Goal: Information Seeking & Learning: Find specific fact

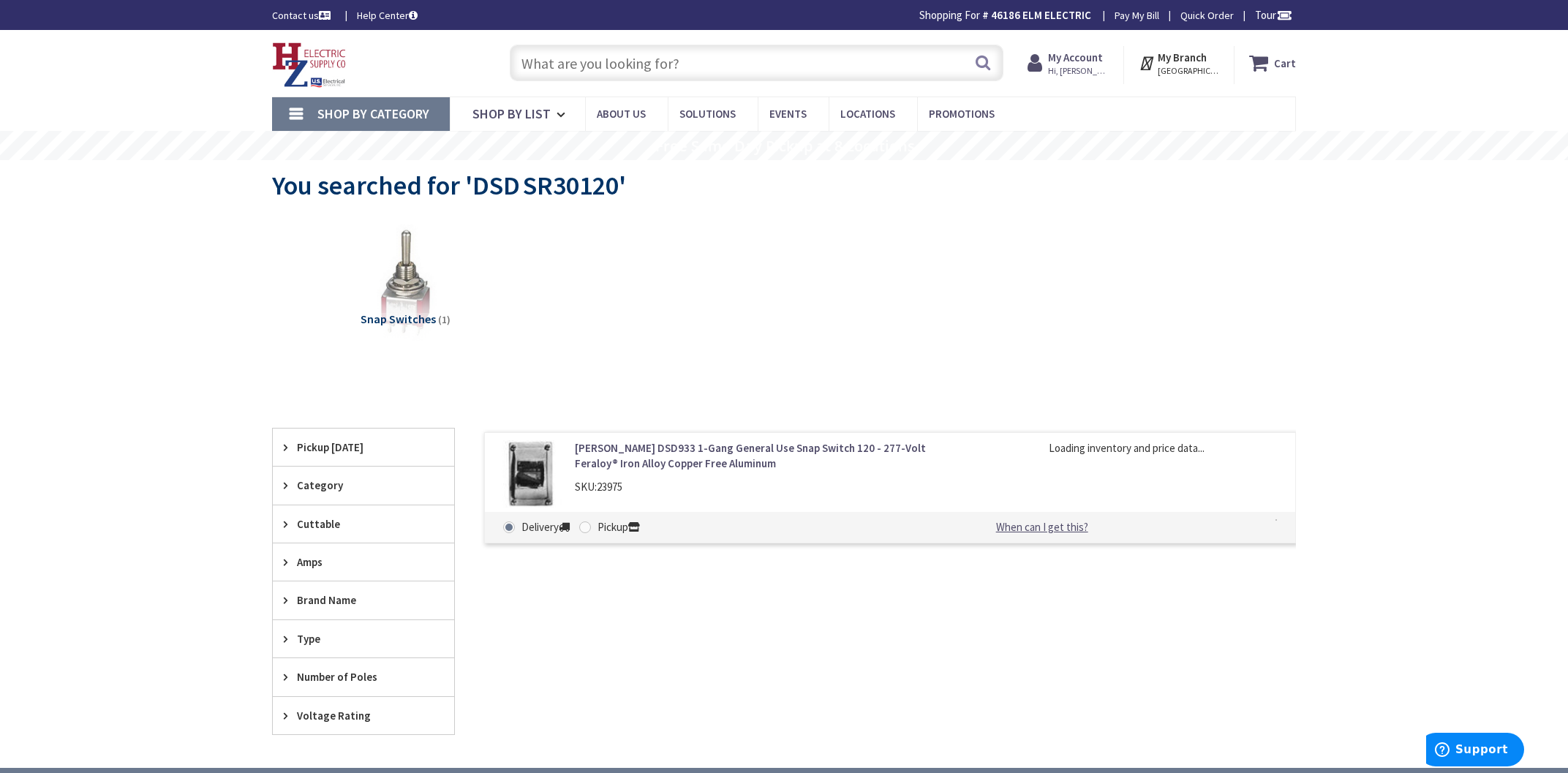
type input "[STREET_ADDRESS][PERSON_NAME]"
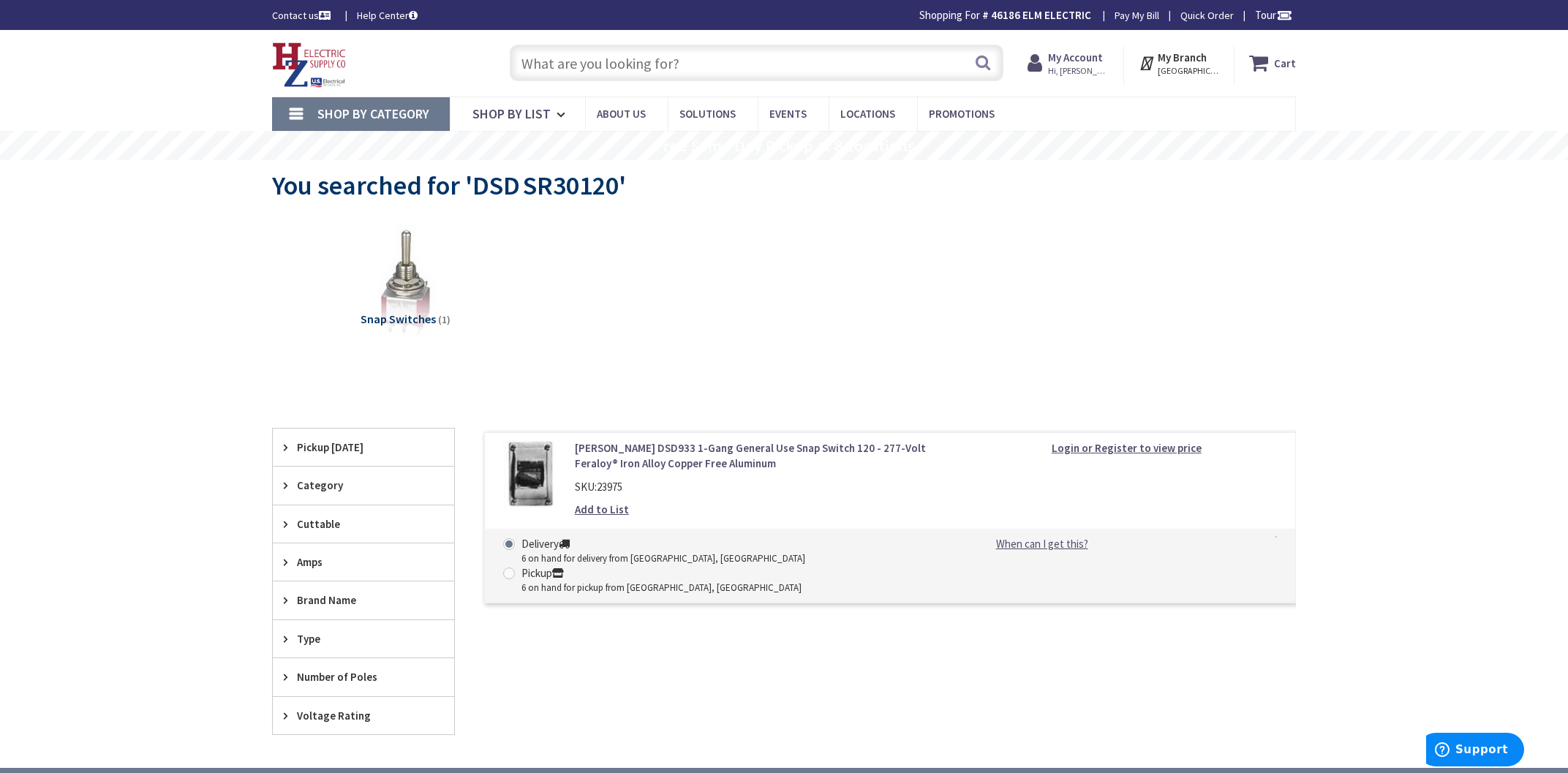
click at [792, 452] on link "[PERSON_NAME] DSD933 1-Gang General Use Snap Switch 120 - 277-Volt Feraloy® Iro…" at bounding box center [761, 456] width 372 height 31
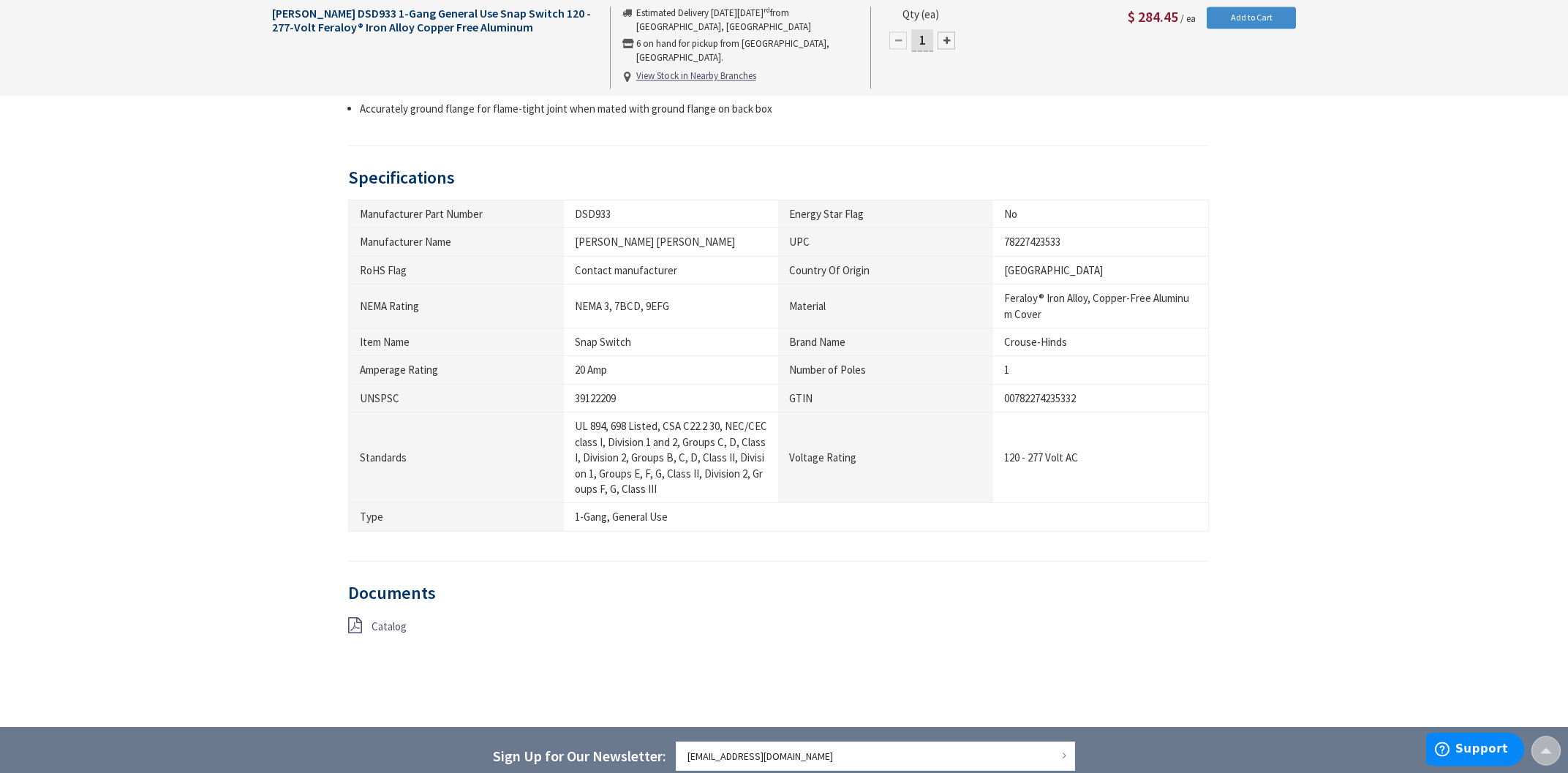
scroll to position [784, 0]
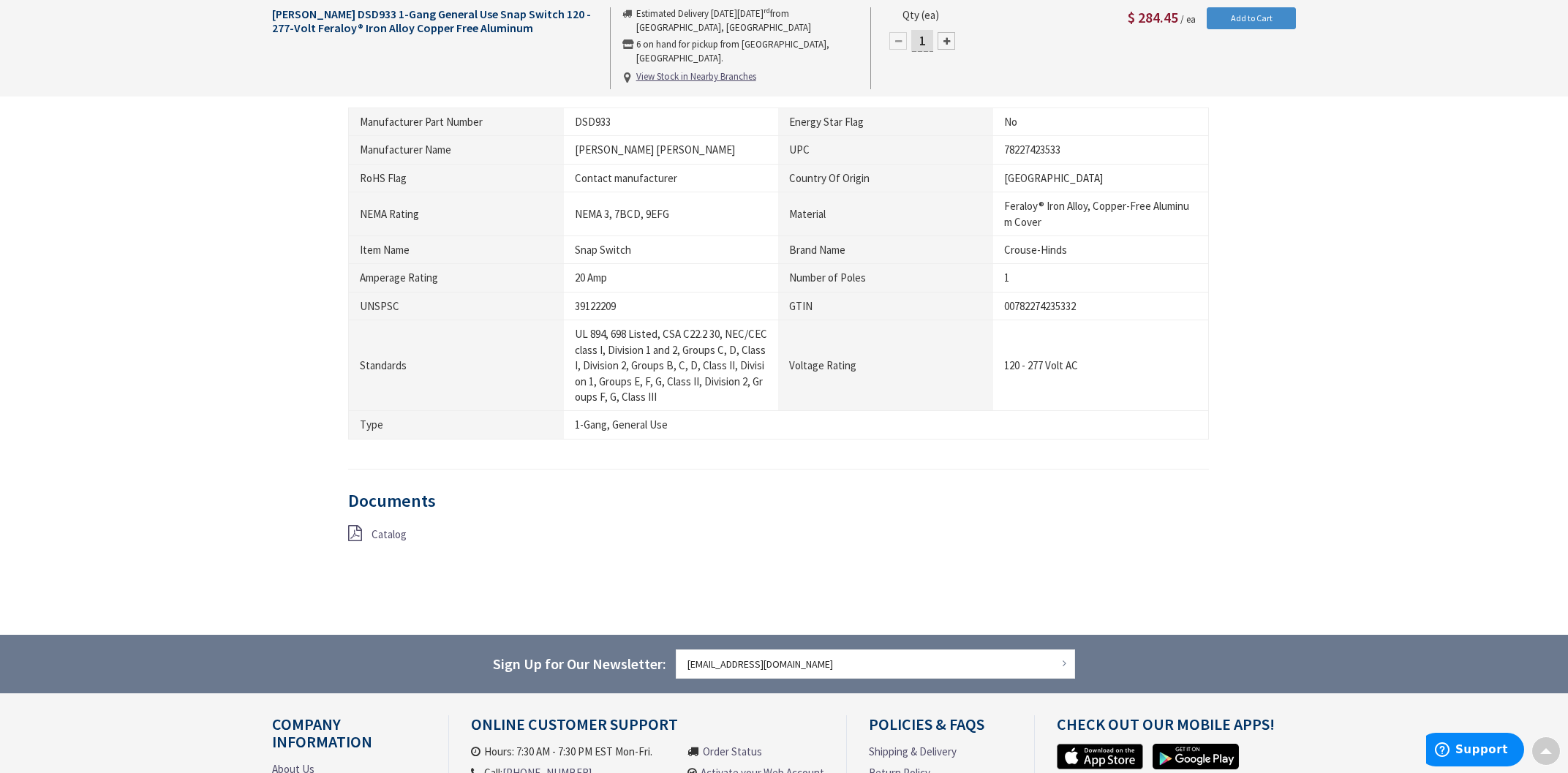
click at [370, 538] on div "Catalog" at bounding box center [484, 534] width 294 height 18
click at [356, 533] on icon at bounding box center [355, 533] width 14 height 16
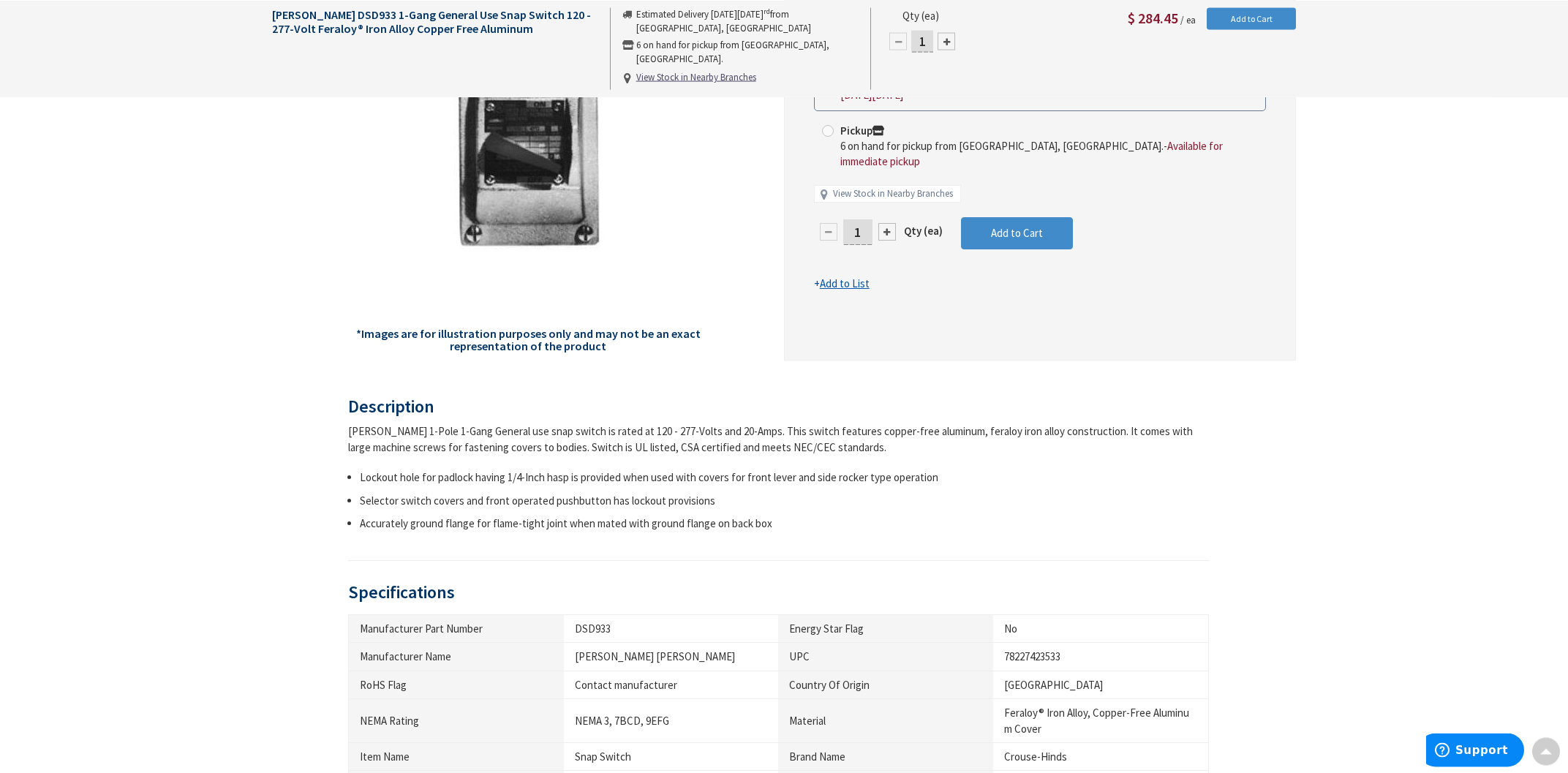
scroll to position [0, 0]
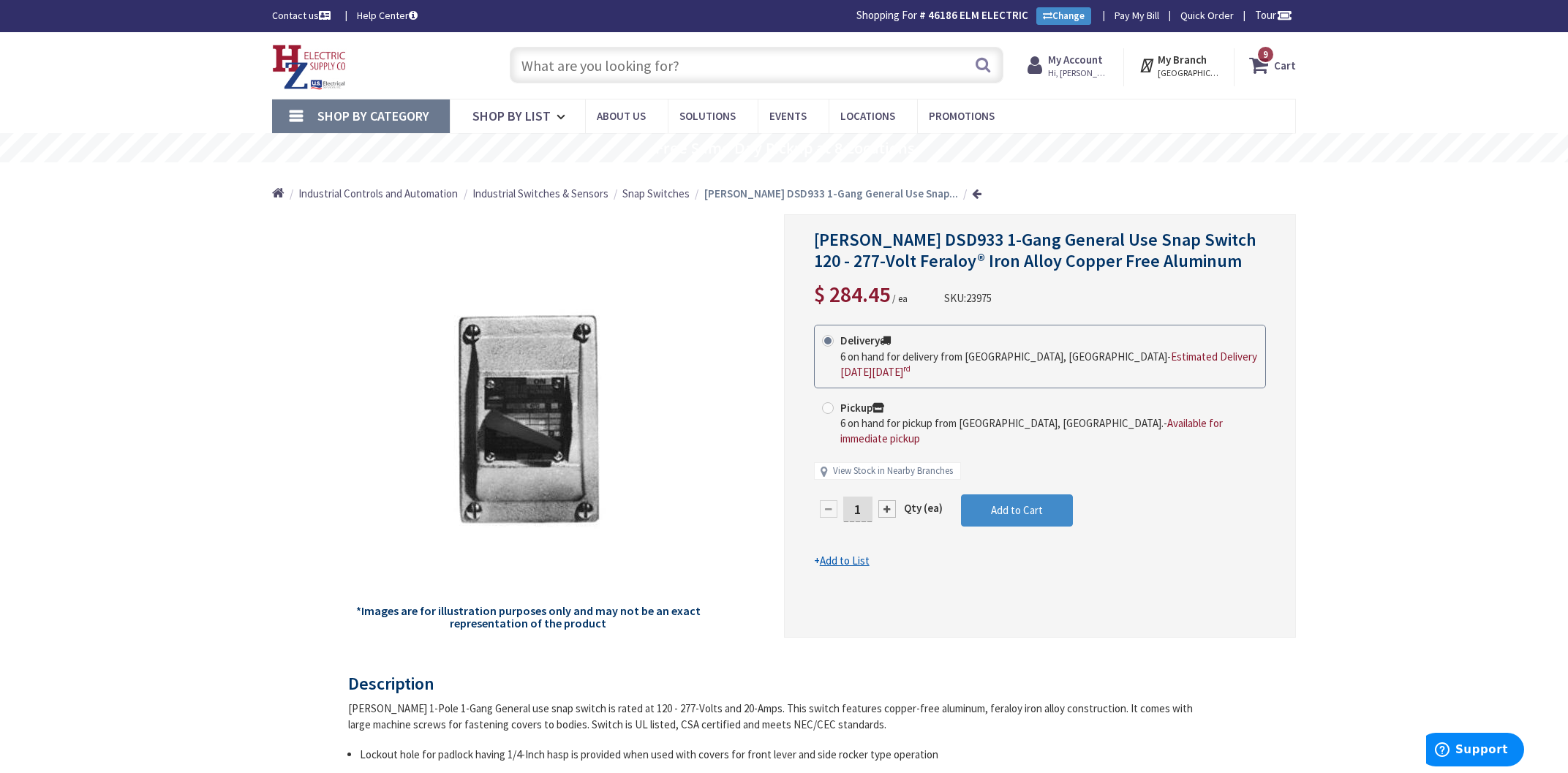
click at [720, 68] on input "text" at bounding box center [756, 65] width 494 height 37
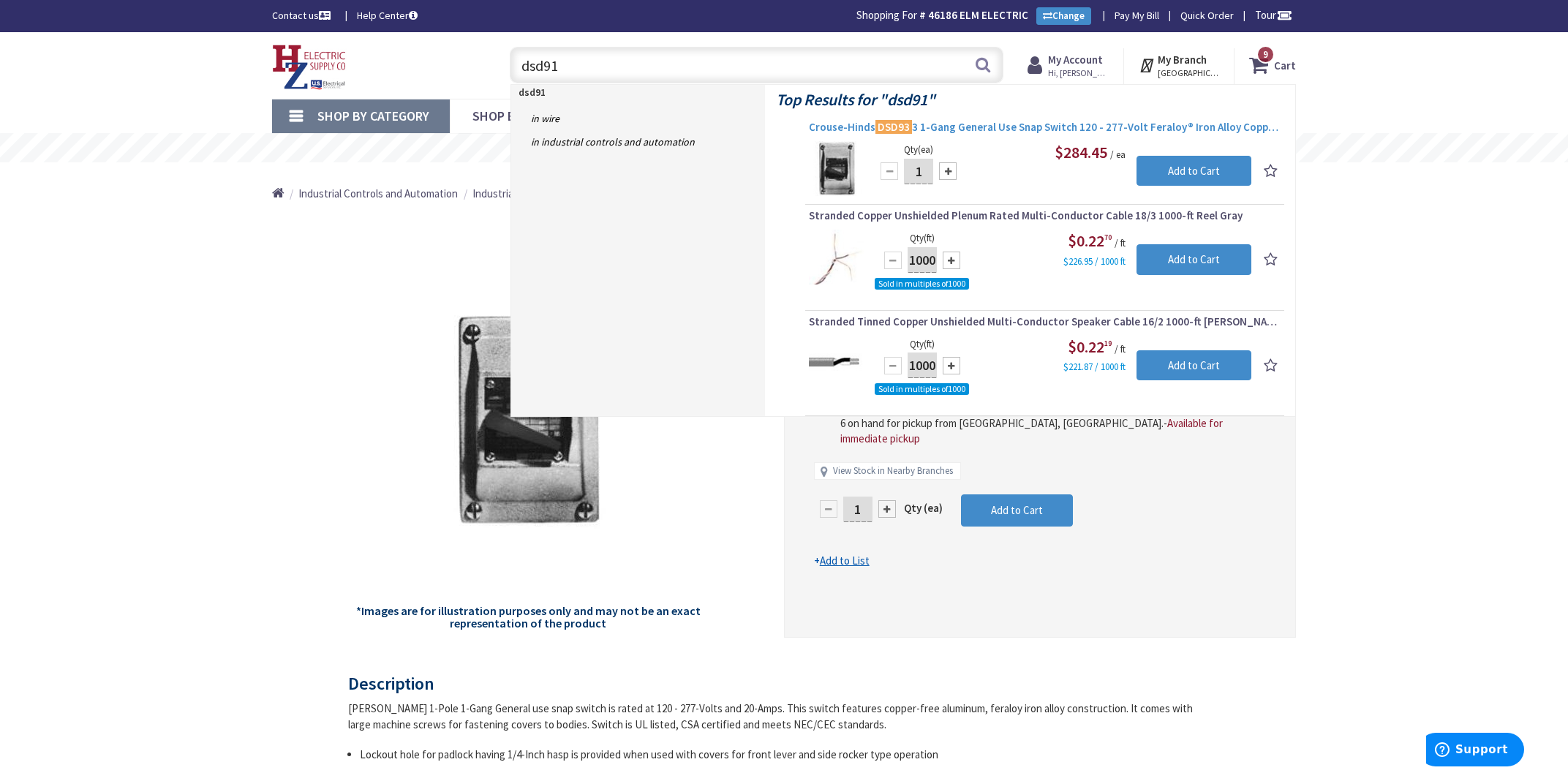
type input "dsd91"
click at [1069, 125] on span "Crouse-Hinds DSD93 3 1-Gang General Use Snap Switch 120 - 277-Volt Feraloy® Iro…" at bounding box center [1045, 128] width 472 height 15
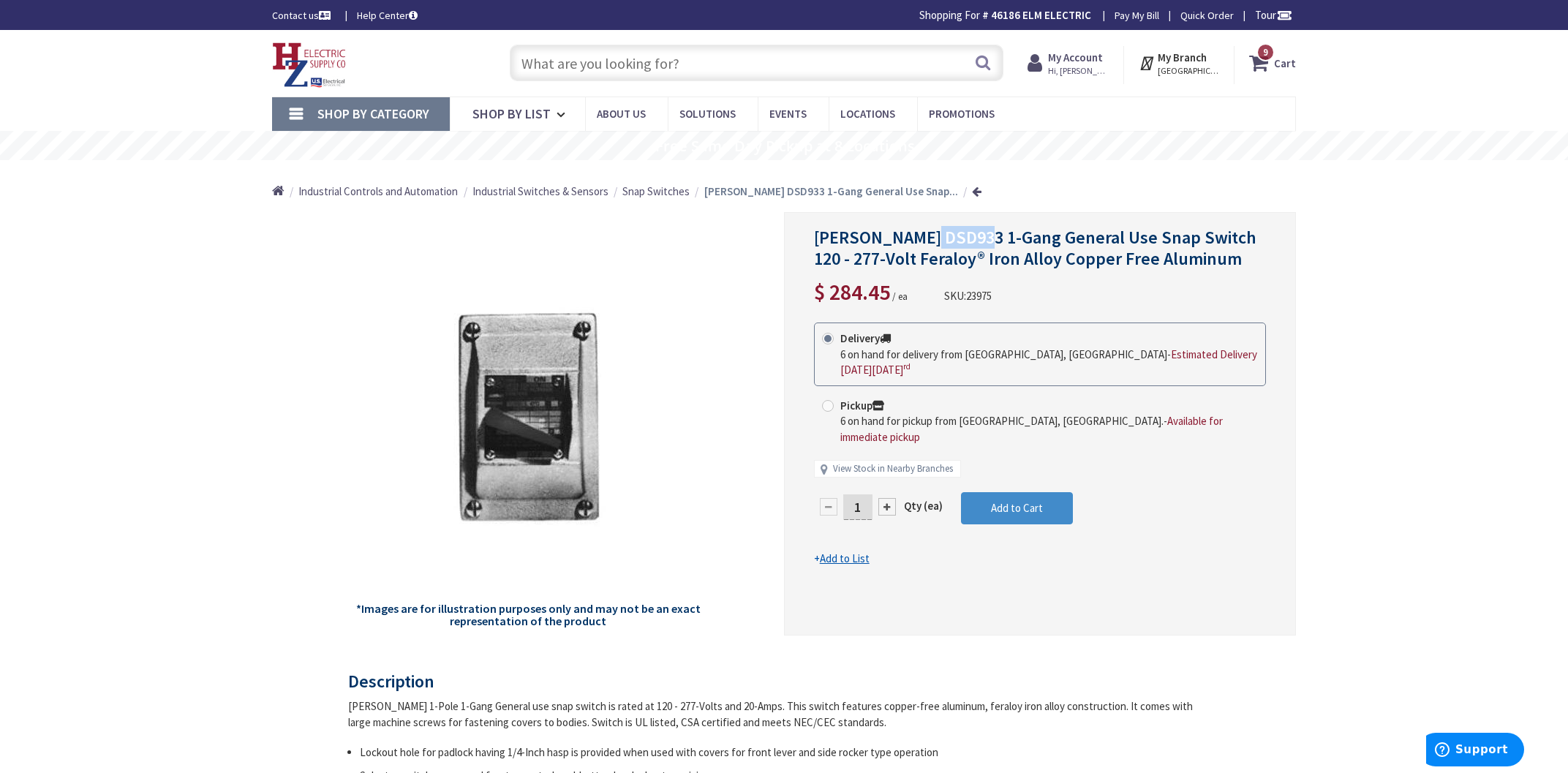
drag, startPoint x: 975, startPoint y: 234, endPoint x: 935, endPoint y: 231, distance: 40.1
click at [920, 236] on span "[PERSON_NAME] DSD933 1-Gang General Use Snap Switch 120 - 277-Volt Feraloy® Iro…" at bounding box center [1035, 248] width 442 height 44
copy span "DSD933"
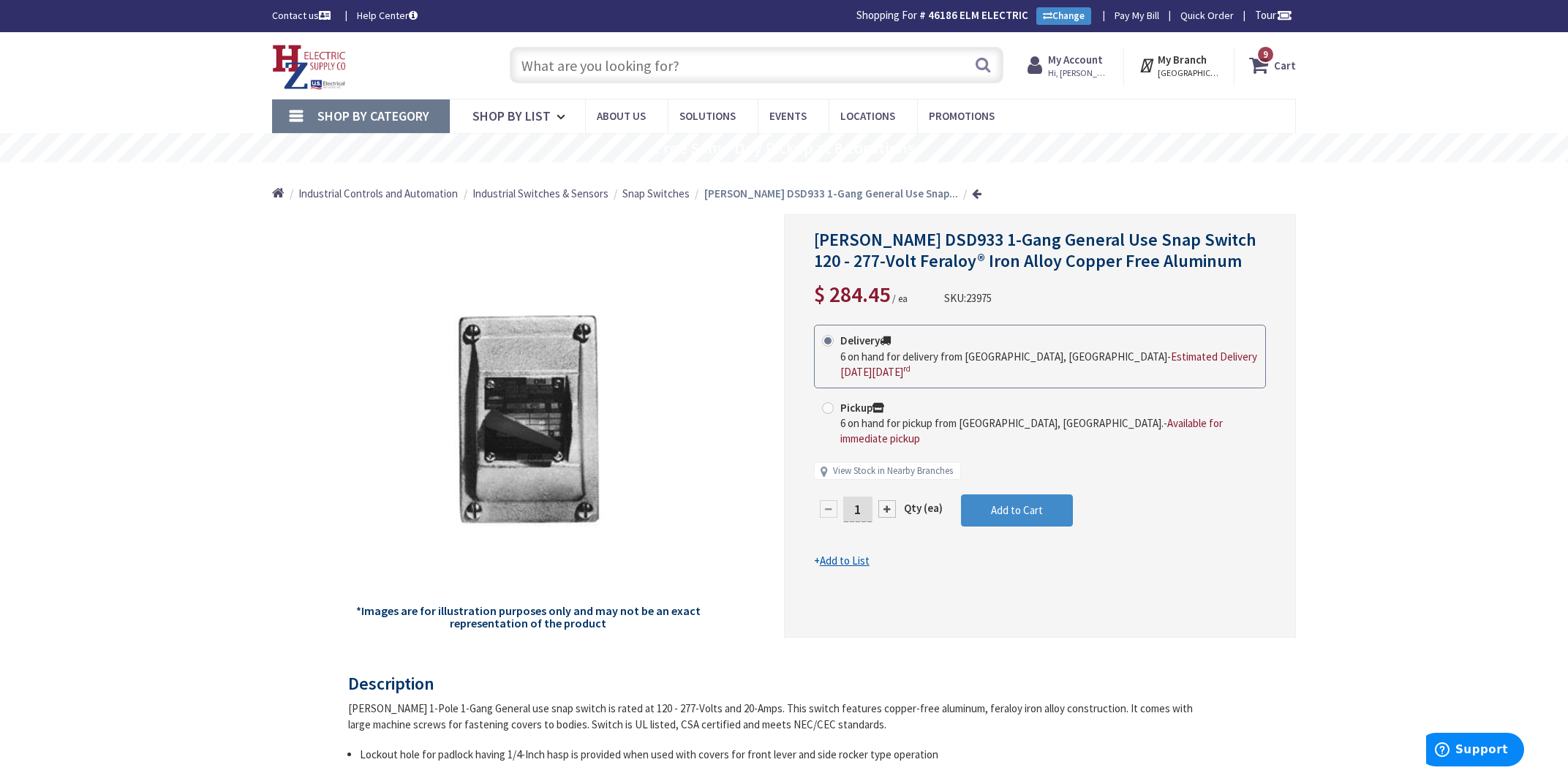
click at [707, 60] on input "text" at bounding box center [756, 65] width 494 height 37
paste input "DSD939"
type input "DSD939"
